Goal: Find specific page/section: Find specific page/section

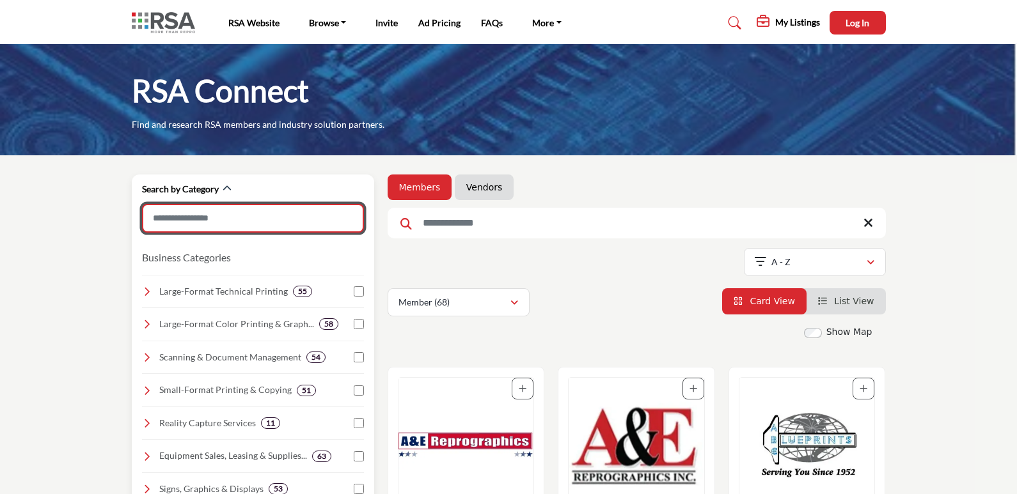
click at [214, 227] on input "Search Category" at bounding box center [253, 218] width 222 height 29
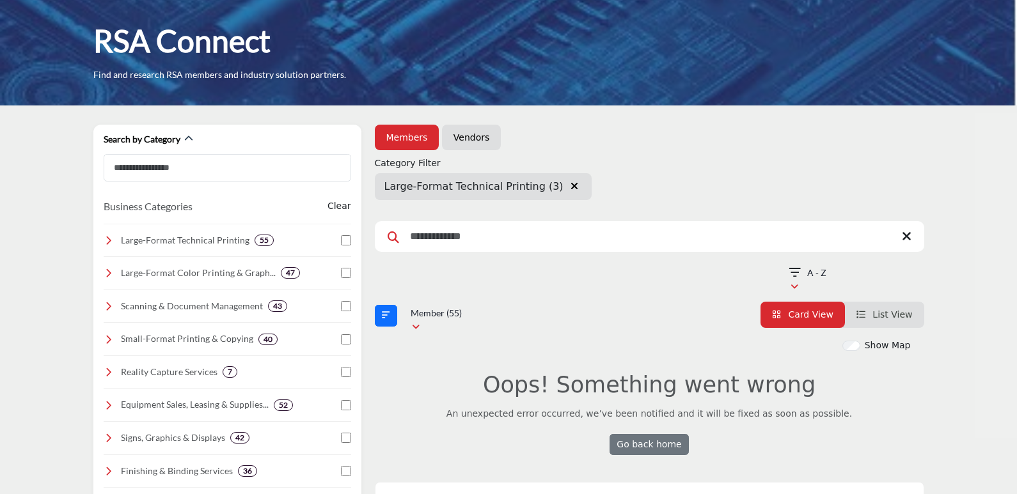
scroll to position [128, 0]
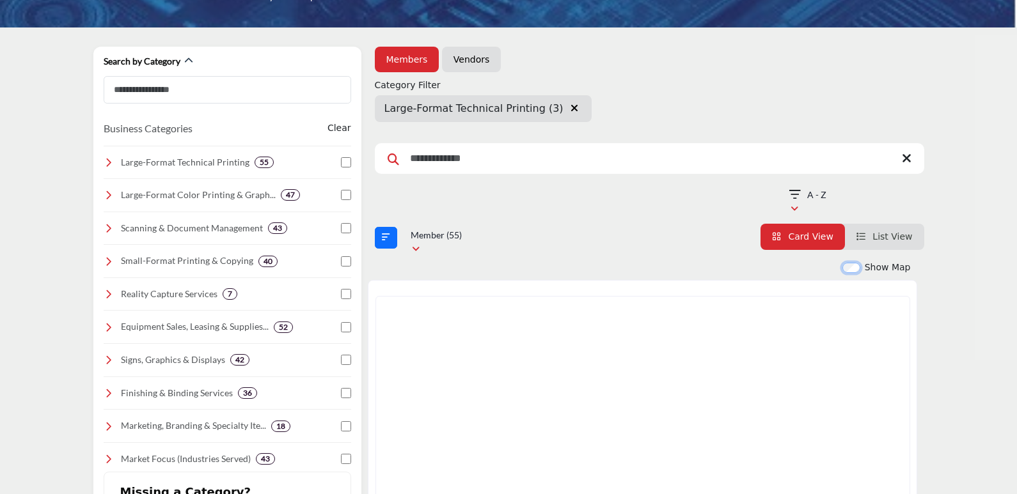
scroll to position [320, 0]
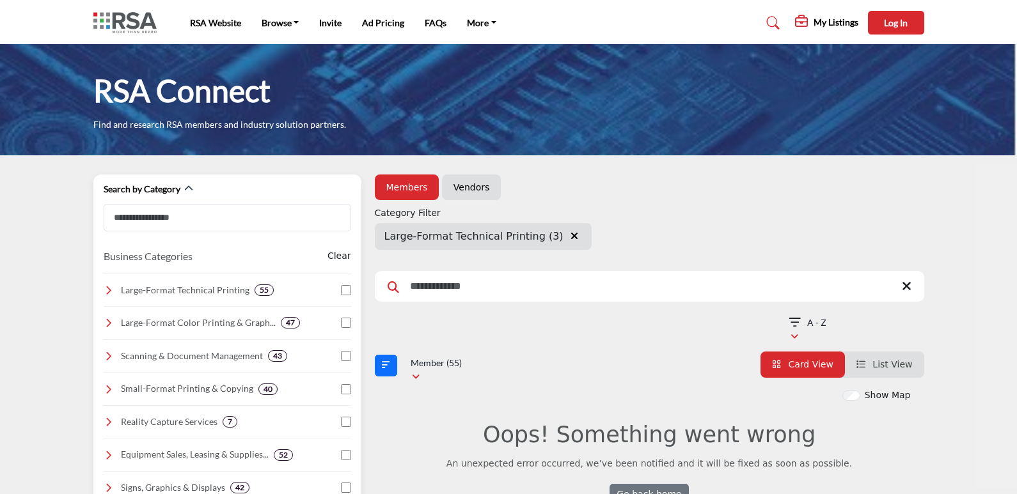
click at [109, 292] on icon at bounding box center [109, 290] width 10 height 10
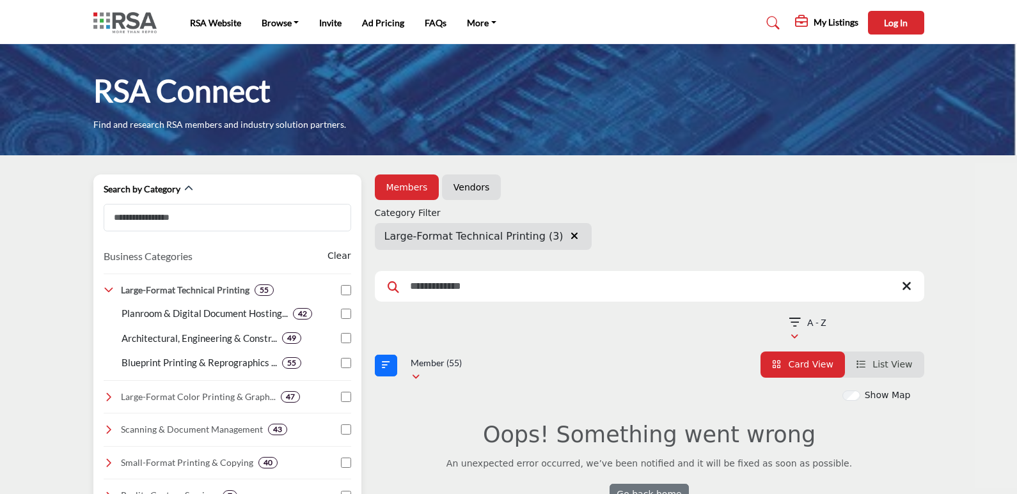
click at [109, 292] on icon at bounding box center [109, 290] width 10 height 10
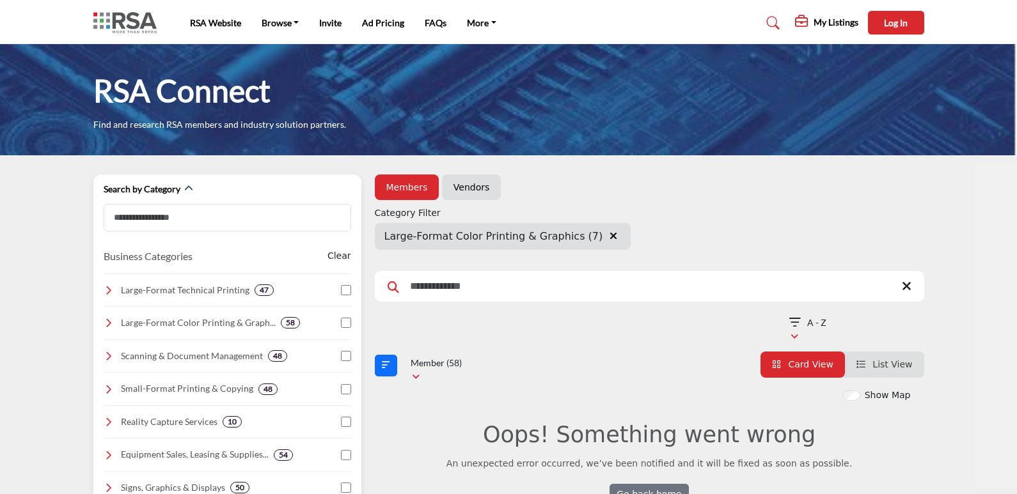
click at [359, 324] on div "Search by Category Business Categories Clear 47 36 42 47" at bounding box center [227, 445] width 268 height 540
click at [354, 324] on div "Search by Category Business Categories Clear 47 36 42 47" at bounding box center [227, 445] width 268 height 540
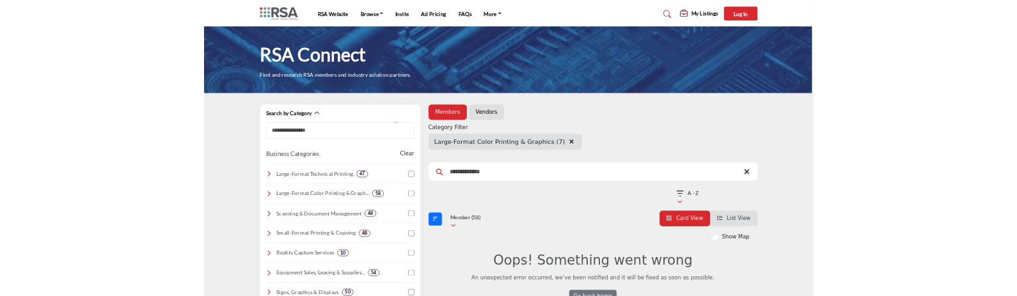
scroll to position [64, 0]
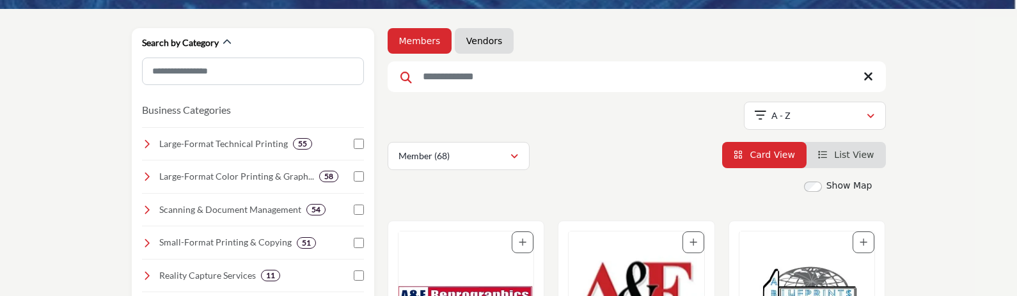
scroll to position [128, 0]
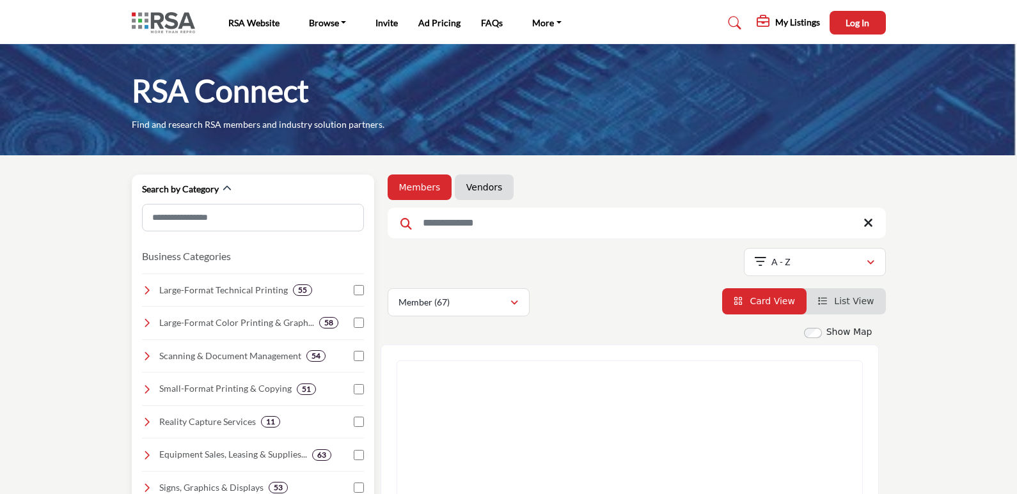
click at [359, 295] on div "Large-Format Technical Printing 55" at bounding box center [253, 286] width 222 height 24
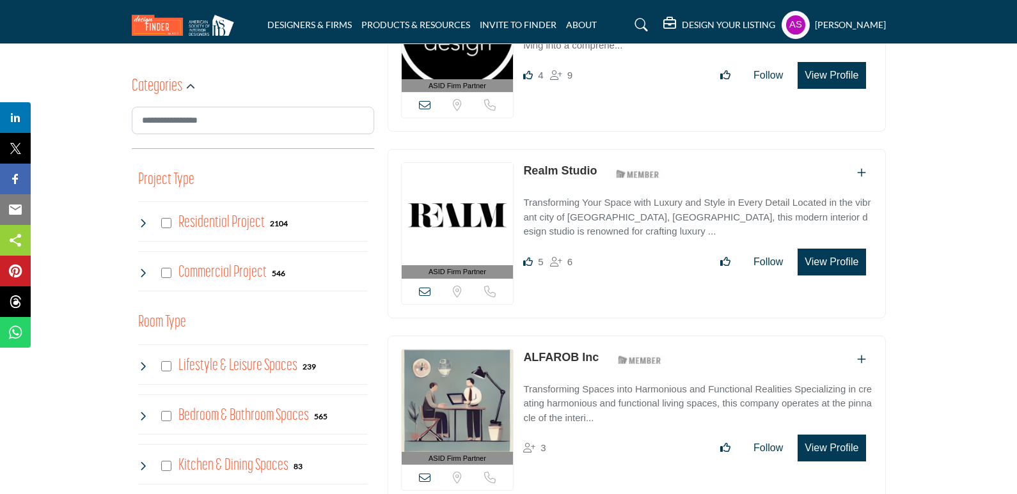
scroll to position [512, 0]
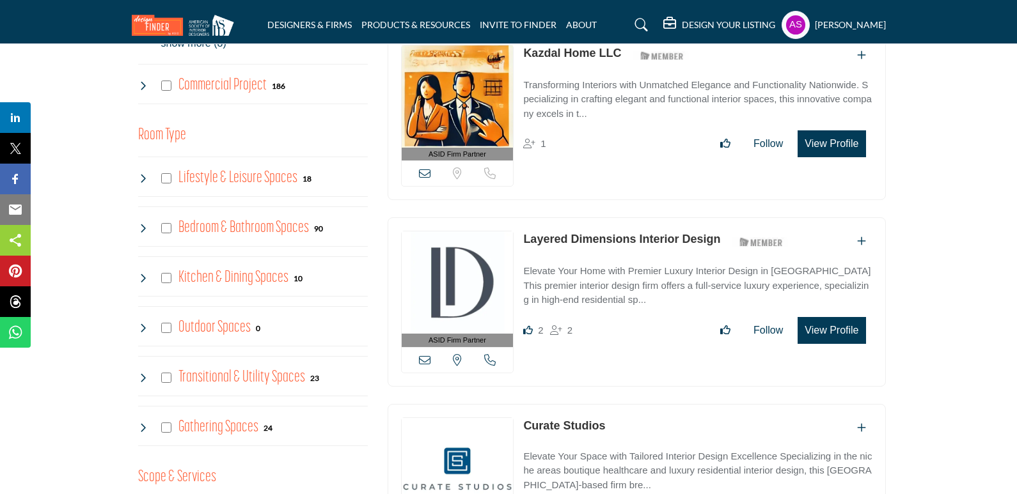
scroll to position [767, 0]
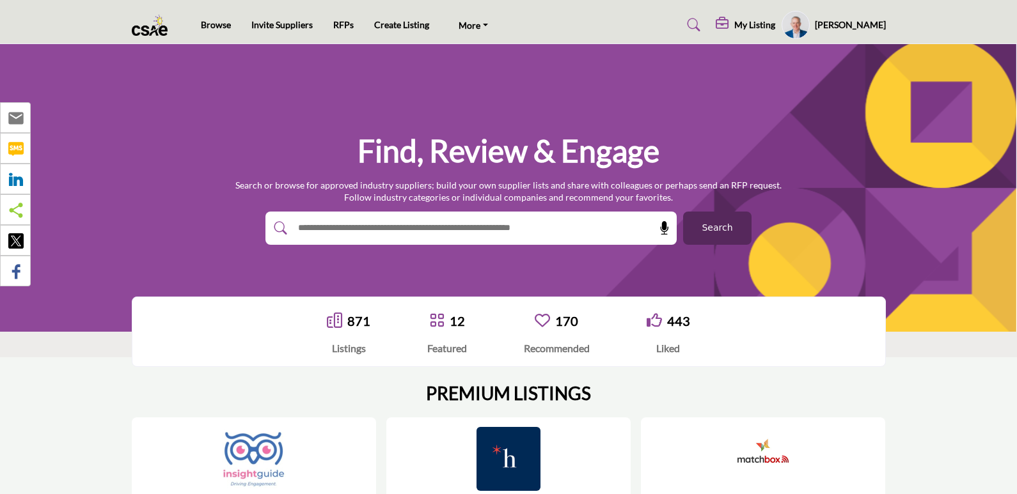
click at [707, 232] on span "Search" at bounding box center [717, 227] width 31 height 13
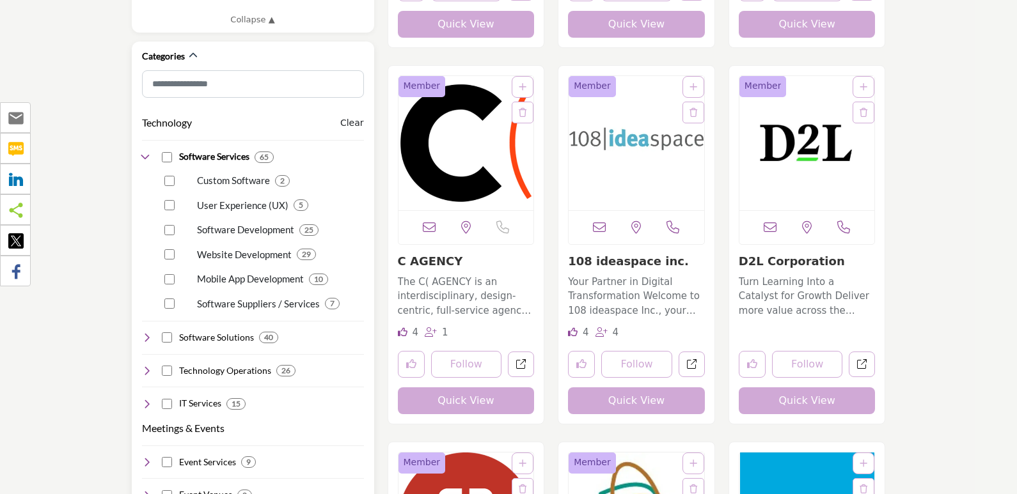
scroll to position [704, 0]
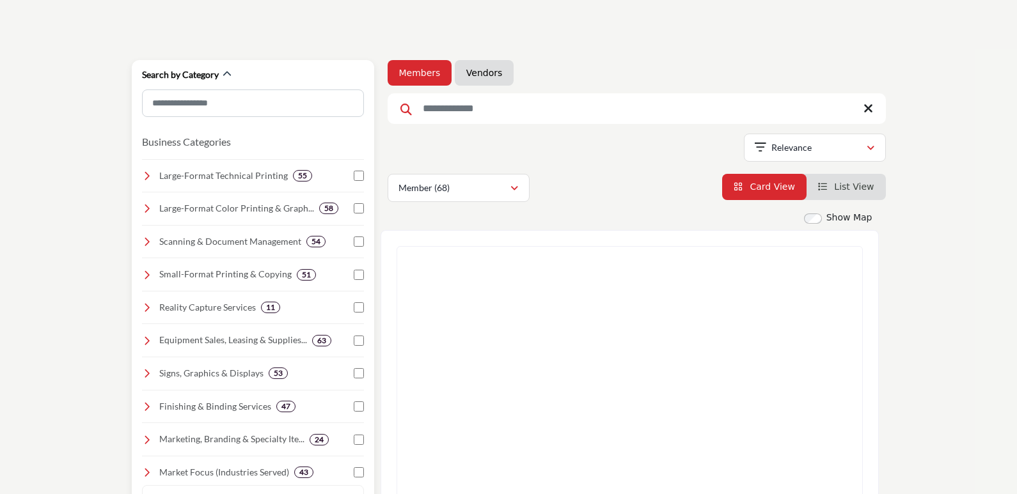
scroll to position [1, 0]
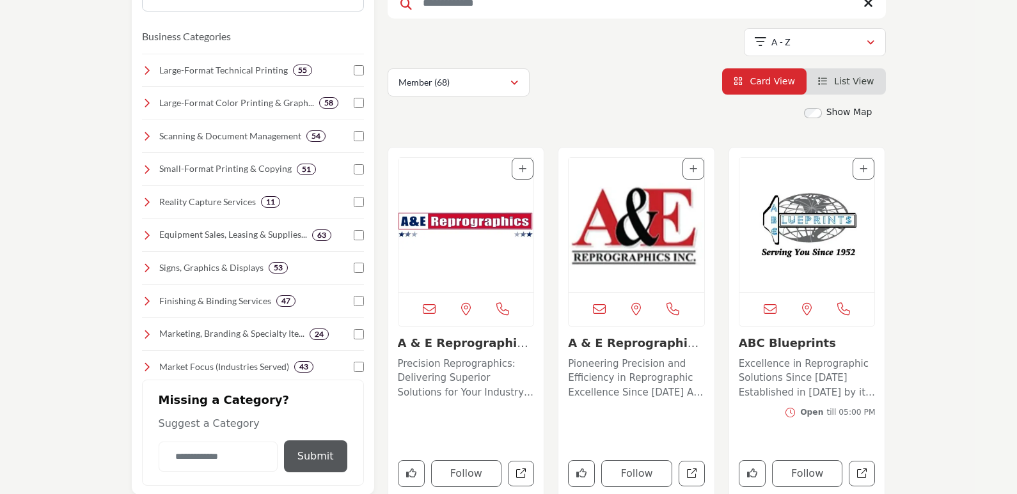
scroll to position [320, 0]
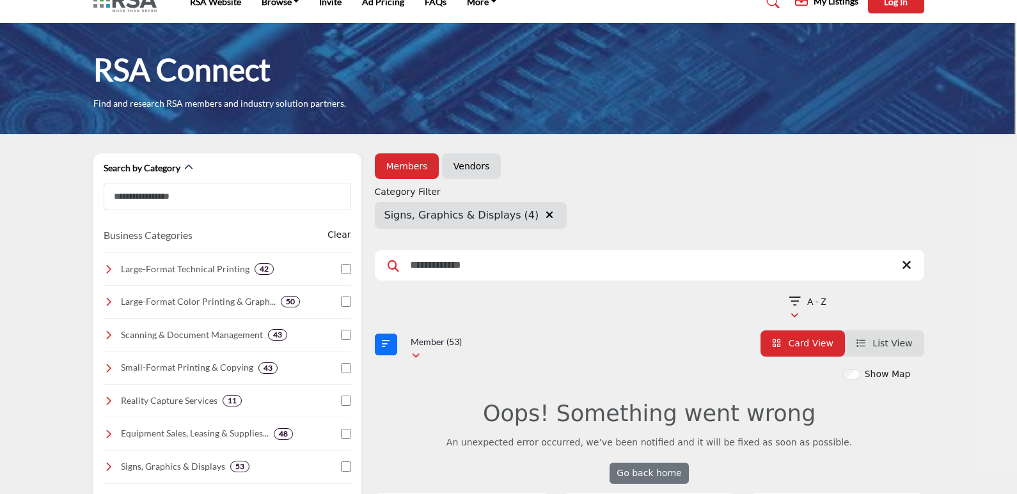
scroll to position [192, 0]
